Goal: Navigation & Orientation: Find specific page/section

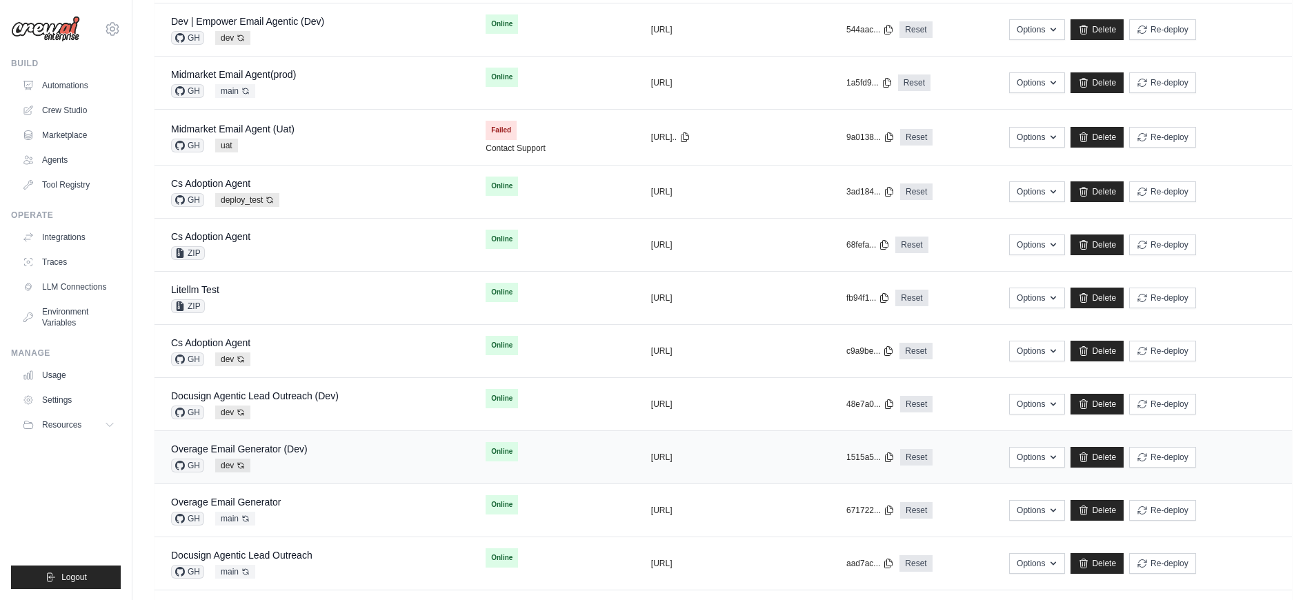
scroll to position [433, 0]
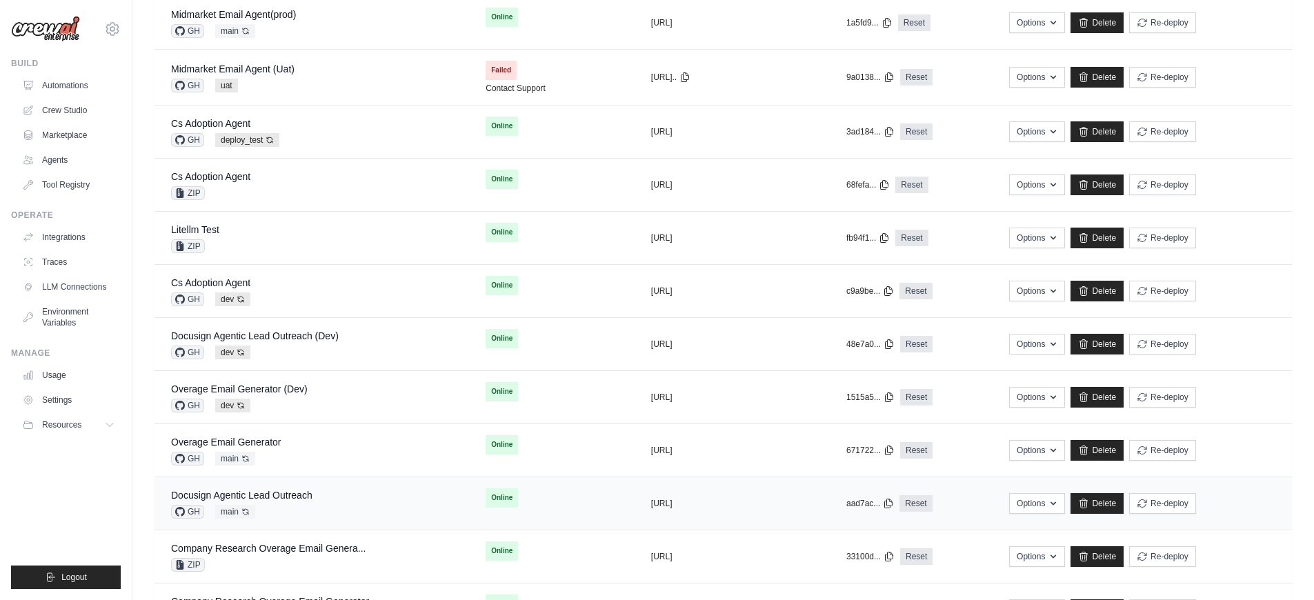
click at [315, 493] on div "Docusign Agentic Lead Outreach GH main Auto-deploy enabled" at bounding box center [311, 503] width 281 height 30
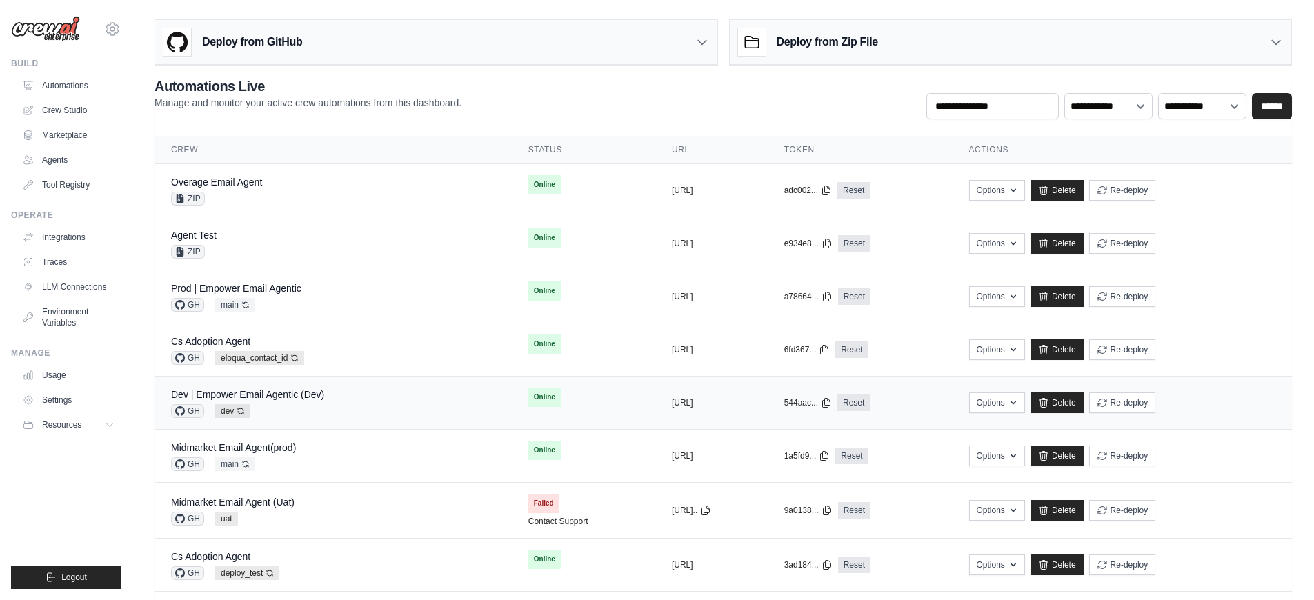
click at [307, 409] on div "GH dev Auto-deploy enabled" at bounding box center [247, 411] width 153 height 14
